Goal: Find specific page/section: Find specific page/section

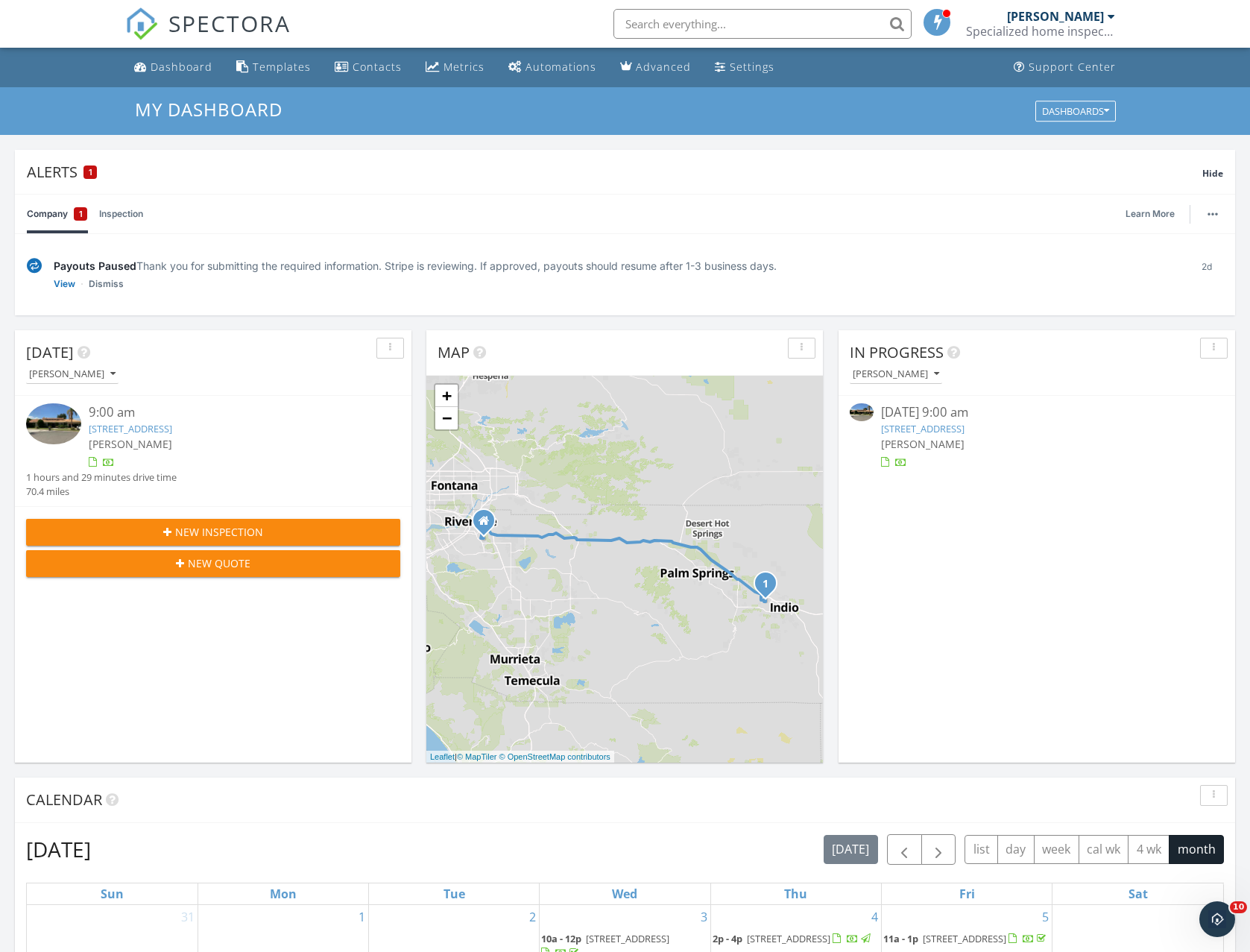
click at [931, 427] on link "78955 Martinique Dr, Bermuda Dunes, CA 92203" at bounding box center [923, 428] width 83 height 13
click at [906, 427] on link "78955 Martinique Dr, Bermuda Dunes, CA 92203" at bounding box center [923, 428] width 83 height 13
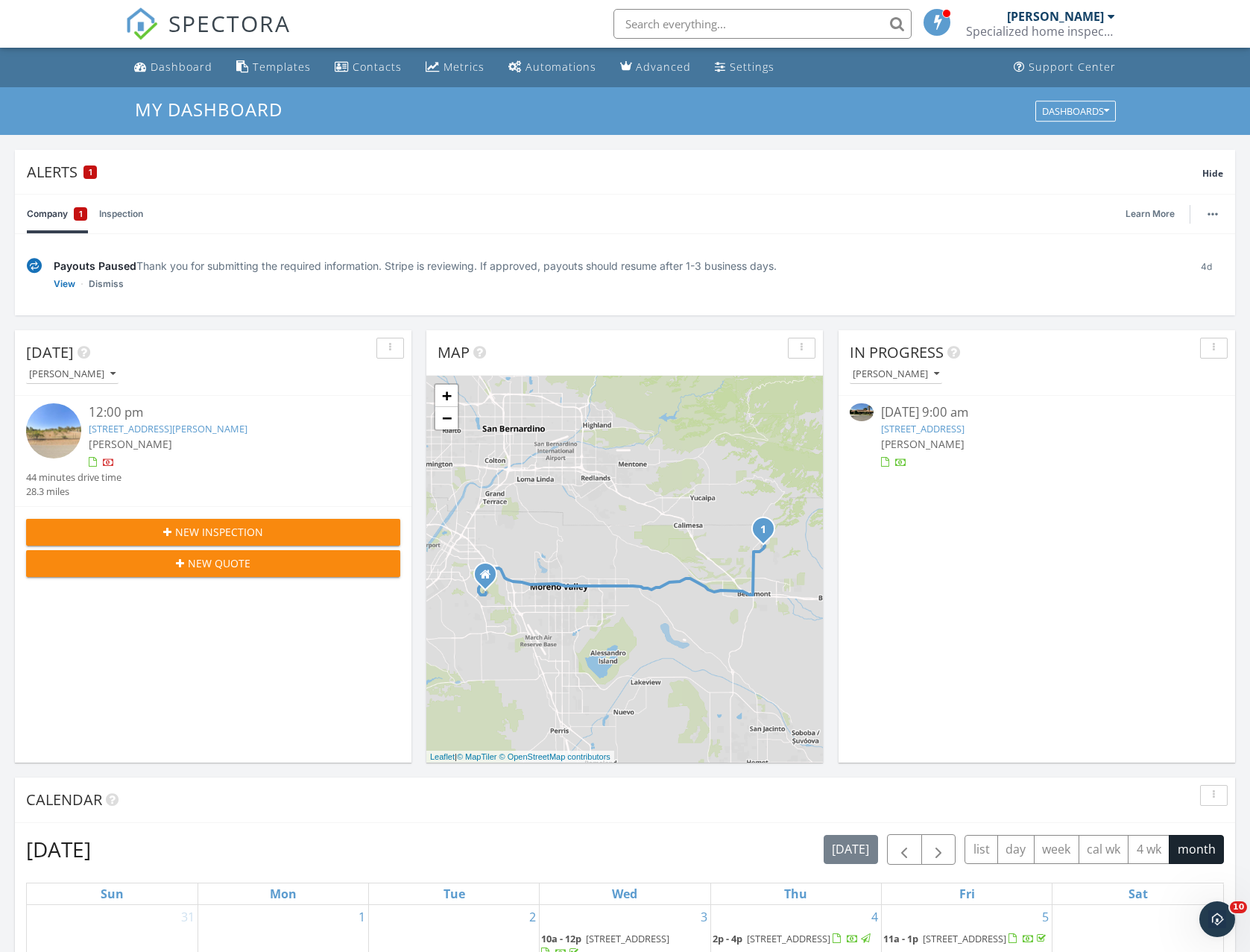
click at [923, 424] on link "78955 Martinique Dr, Bermuda Dunes, CA 92203" at bounding box center [923, 428] width 83 height 13
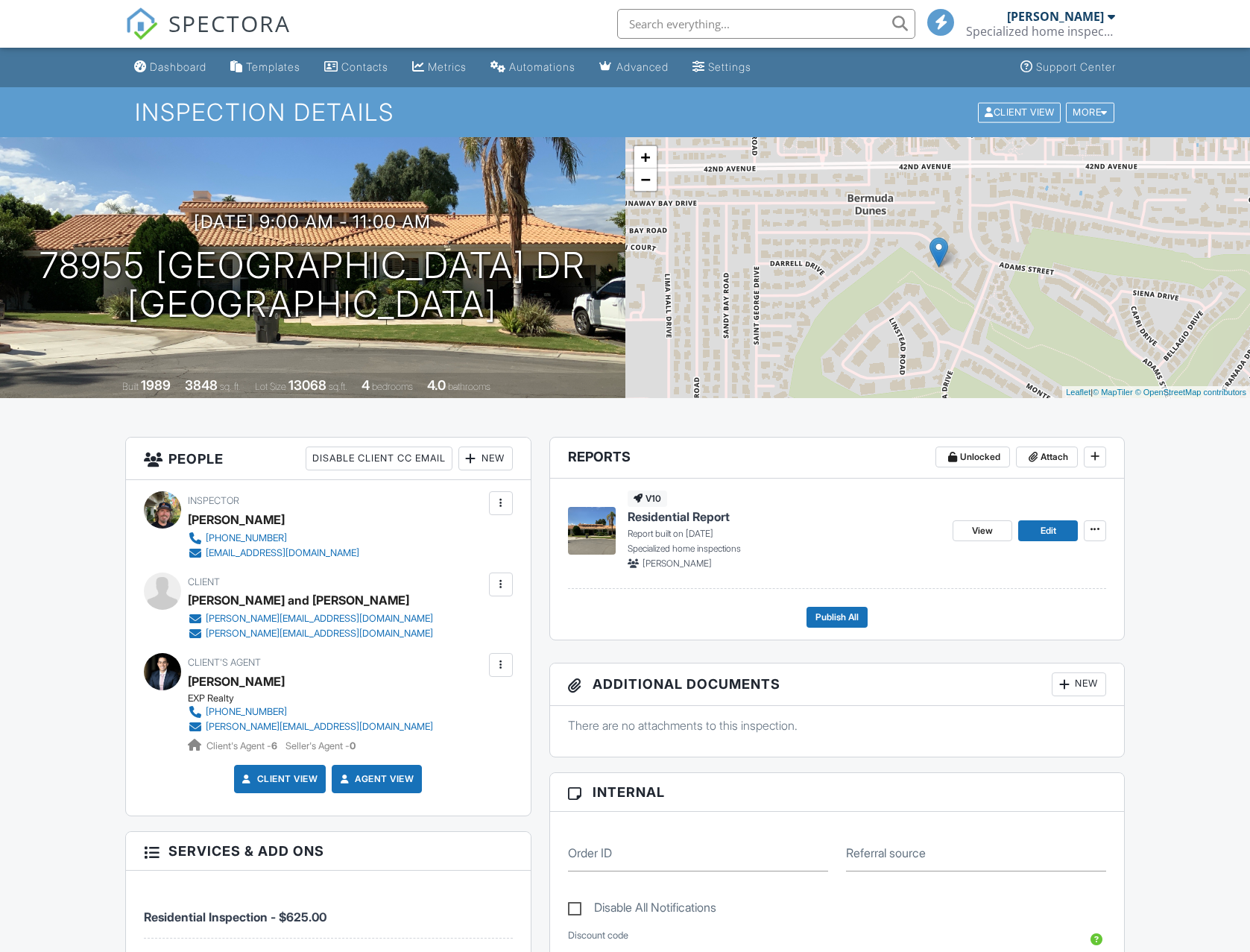
click at [665, 516] on span "Residential Report" at bounding box center [678, 516] width 102 height 16
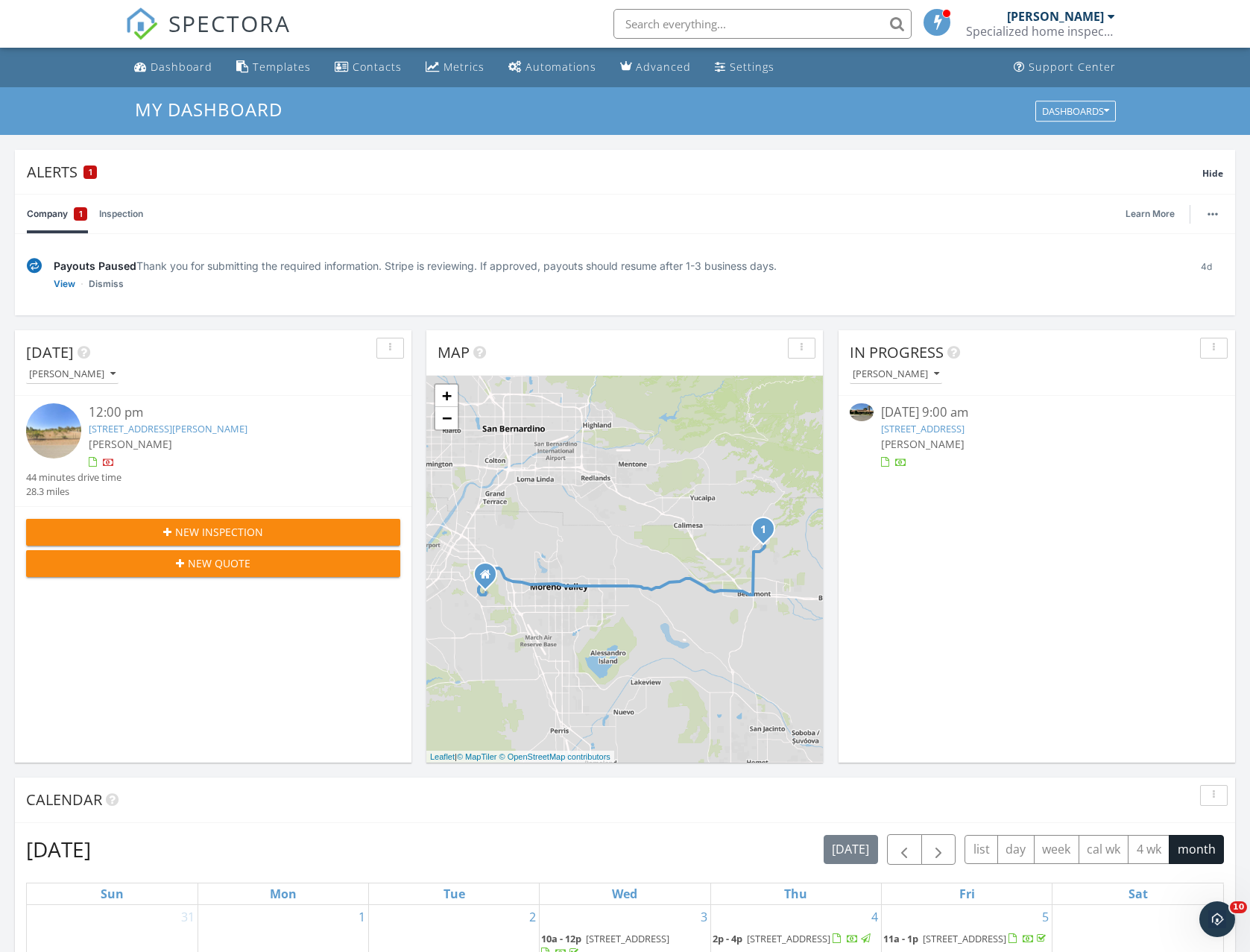
click at [926, 425] on link "[STREET_ADDRESS]" at bounding box center [923, 428] width 83 height 13
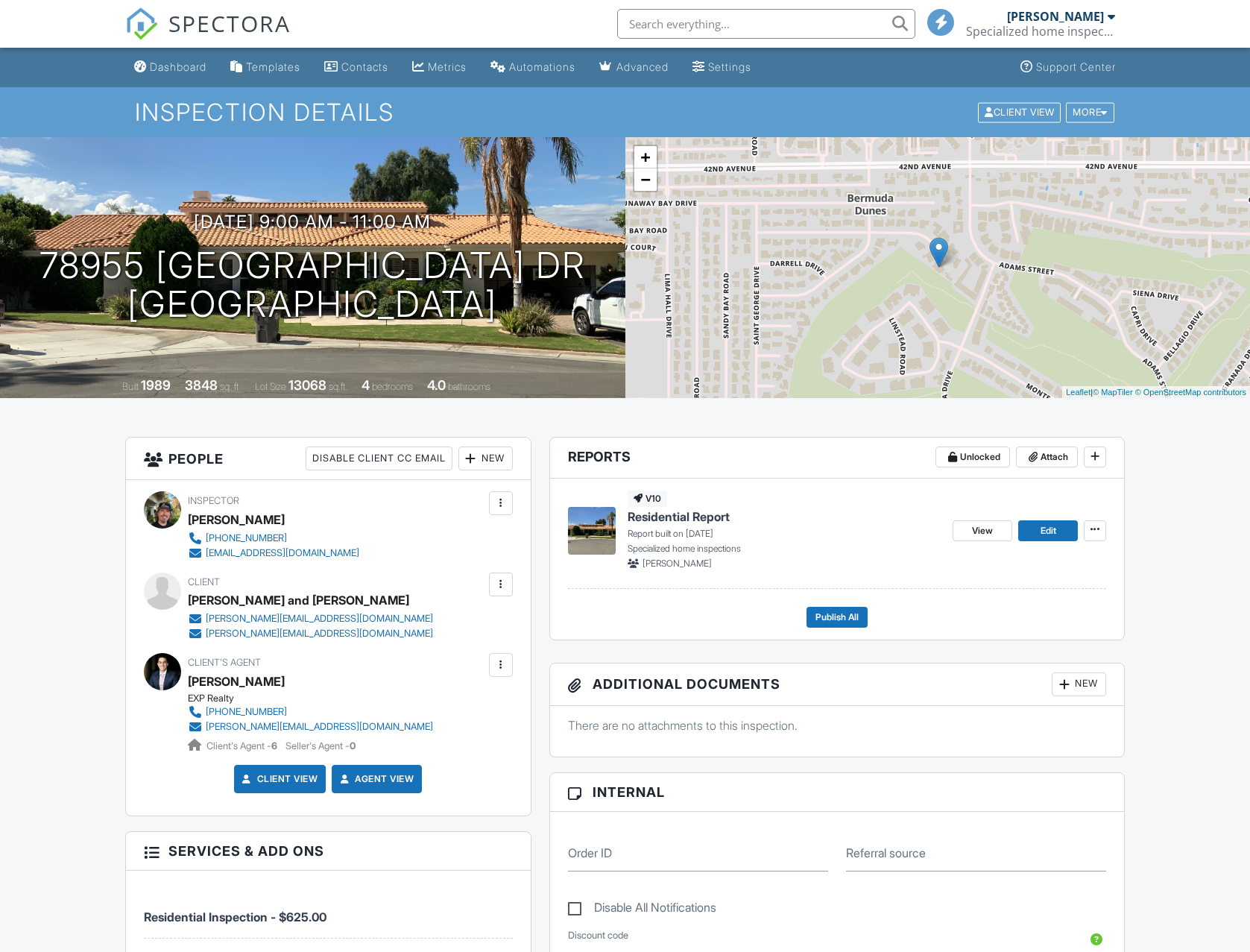
click at [668, 515] on span "Residential Report" at bounding box center [678, 516] width 102 height 16
